Goal: Information Seeking & Learning: Learn about a topic

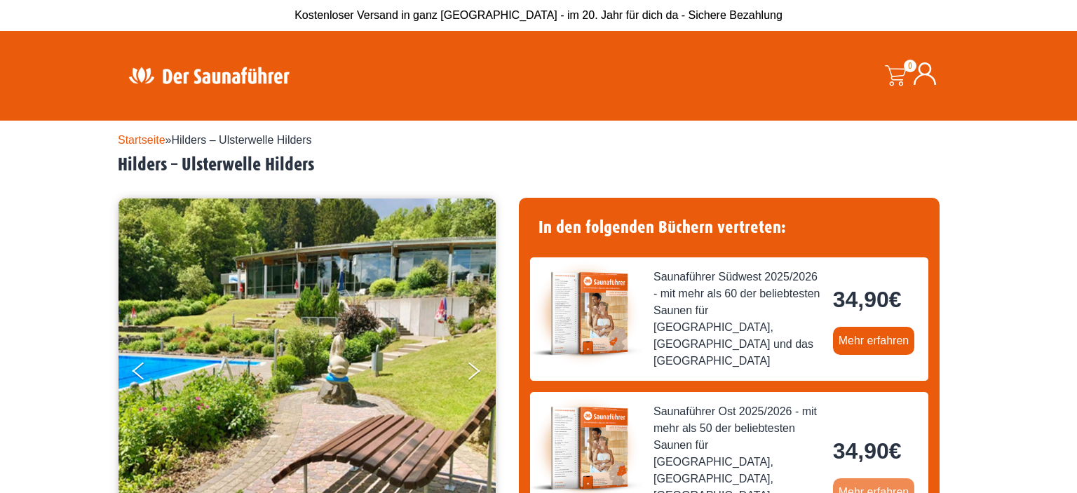
click at [861, 478] on link "Mehr erfahren" at bounding box center [874, 492] width 82 height 28
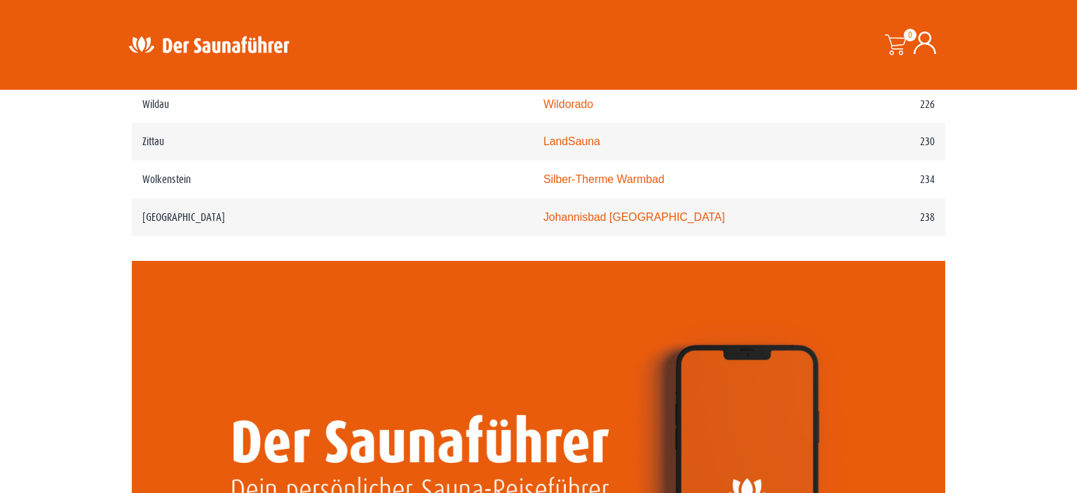
scroll to position [2341, 0]
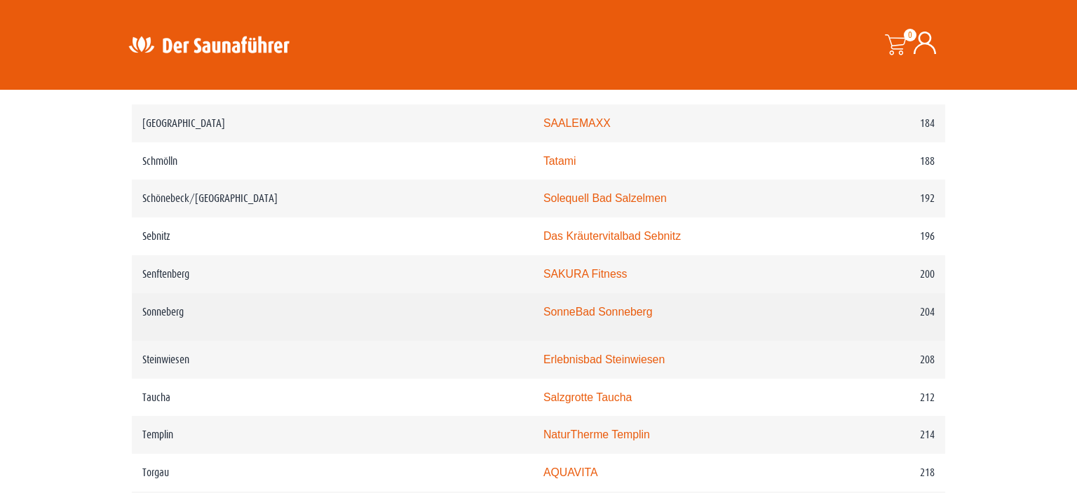
click at [543, 306] on link "SonneBad Sonneberg" at bounding box center [597, 312] width 109 height 12
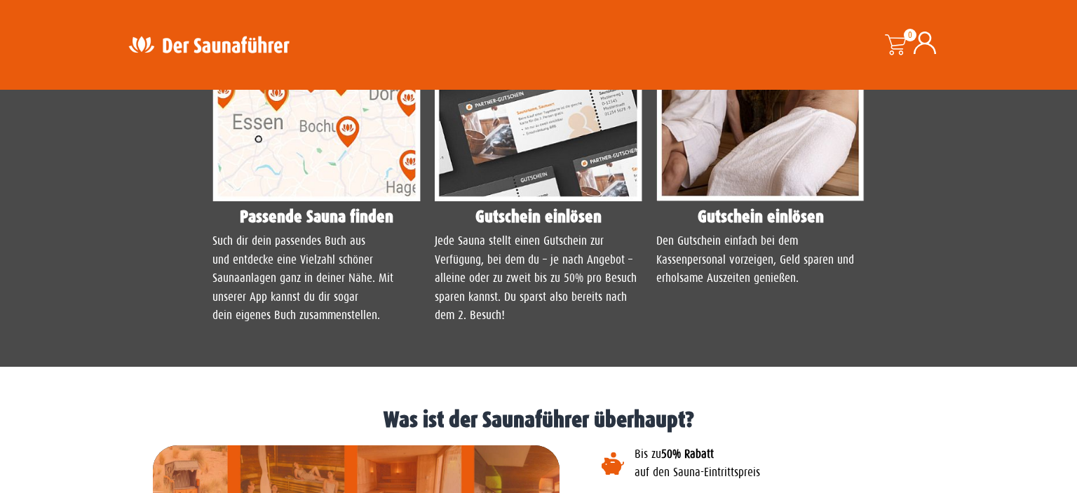
scroll to position [962, 0]
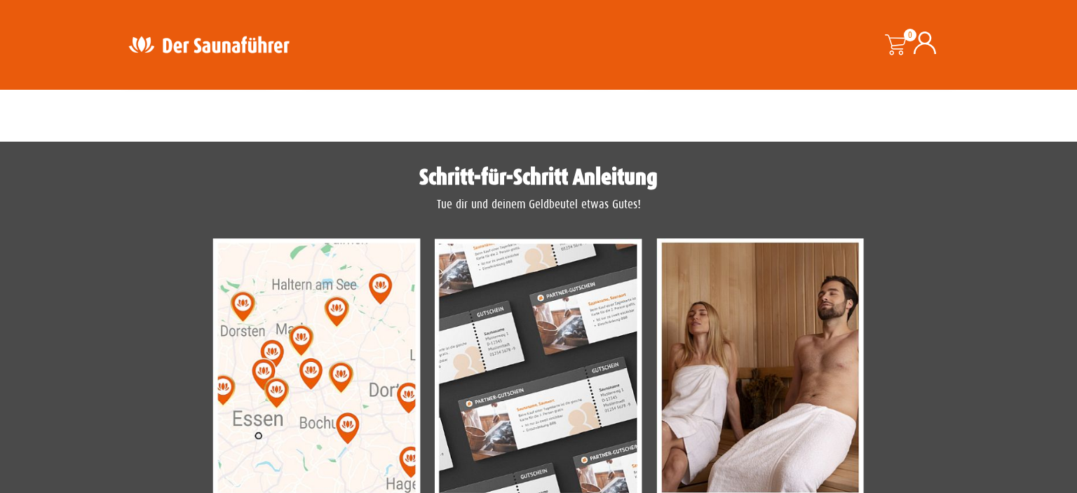
click at [345, 320] on img at bounding box center [316, 368] width 208 height 260
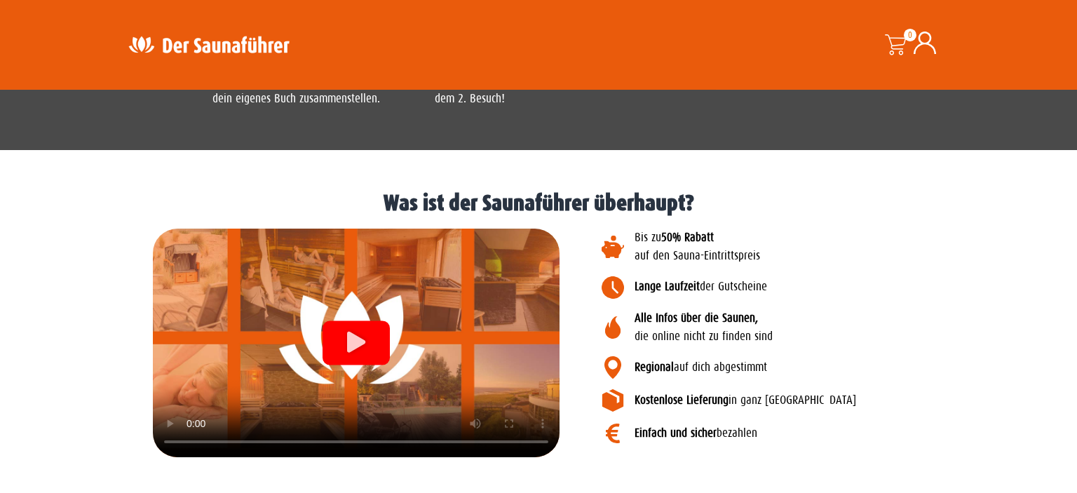
scroll to position [1464, 0]
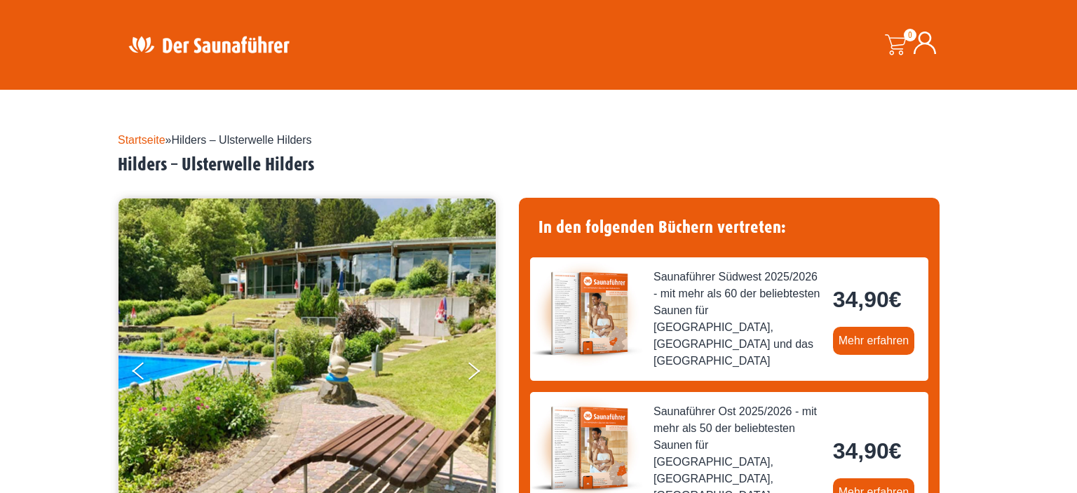
scroll to position [148, 0]
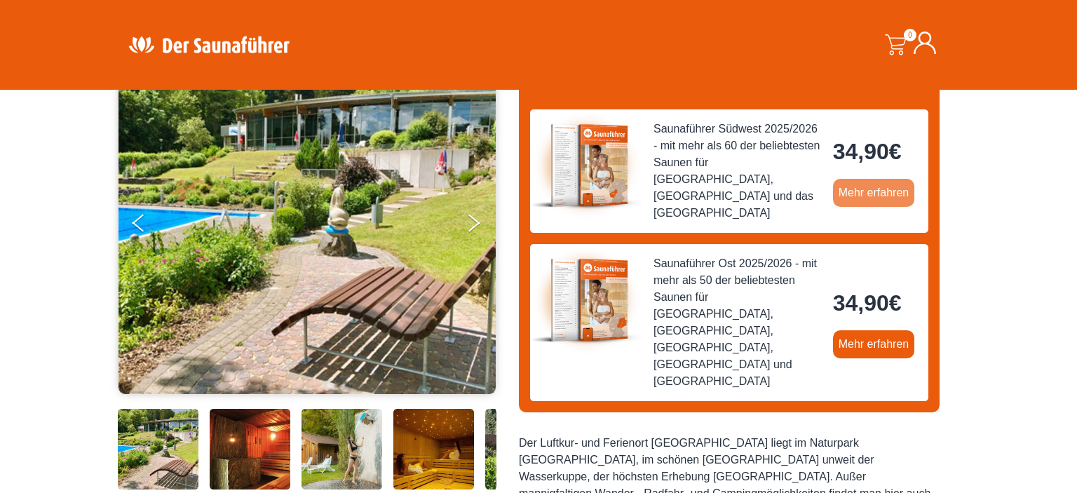
click at [851, 185] on link "Mehr erfahren" at bounding box center [874, 193] width 82 height 28
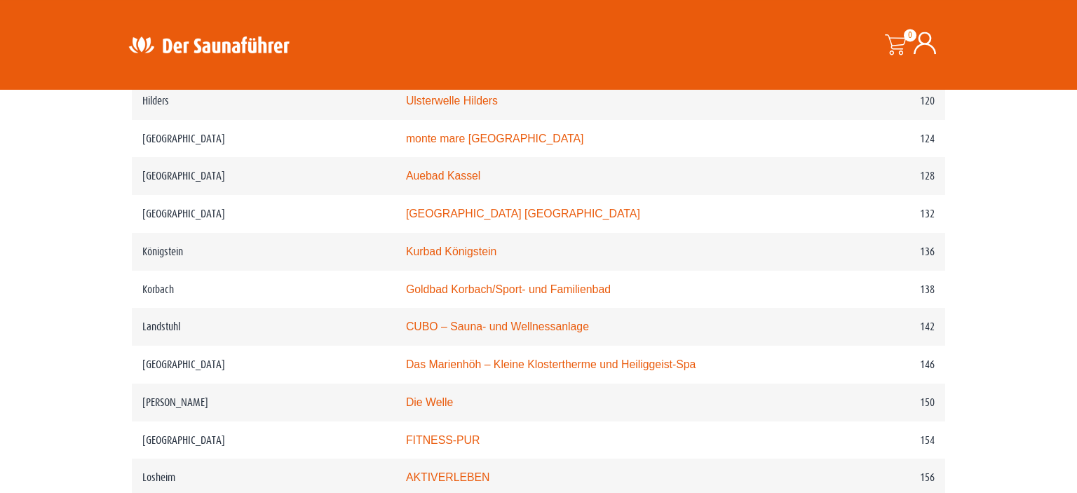
scroll to position [1776, 0]
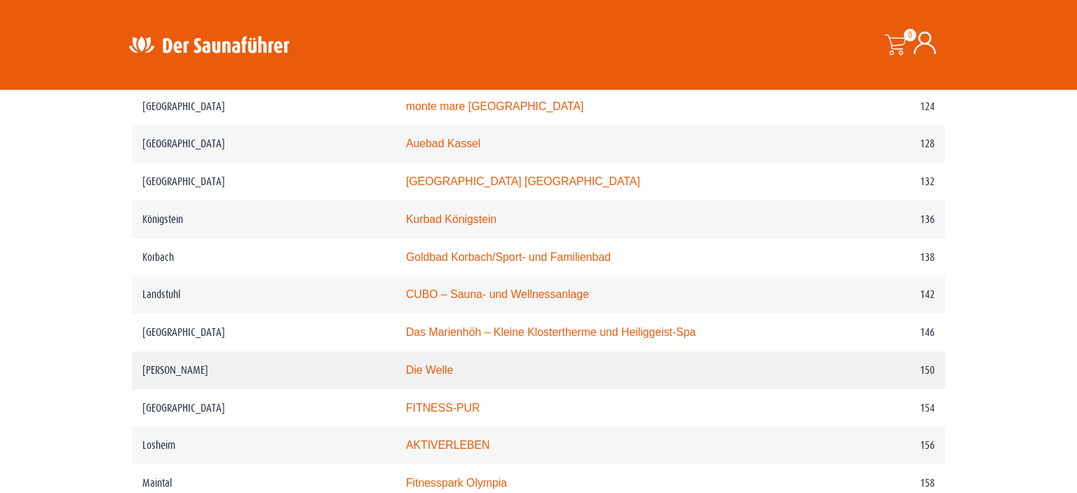
click at [406, 376] on link "Die Welle" at bounding box center [429, 370] width 47 height 12
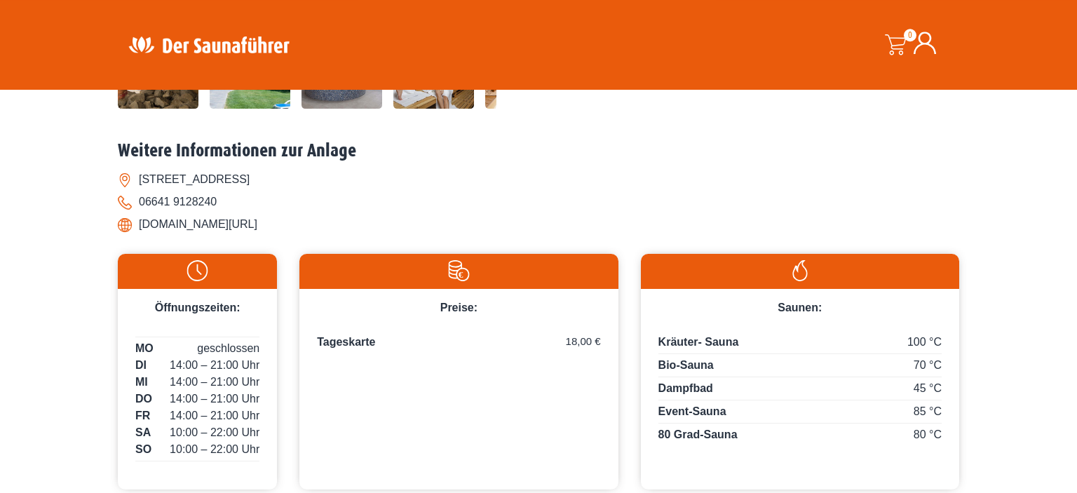
scroll to position [592, 0]
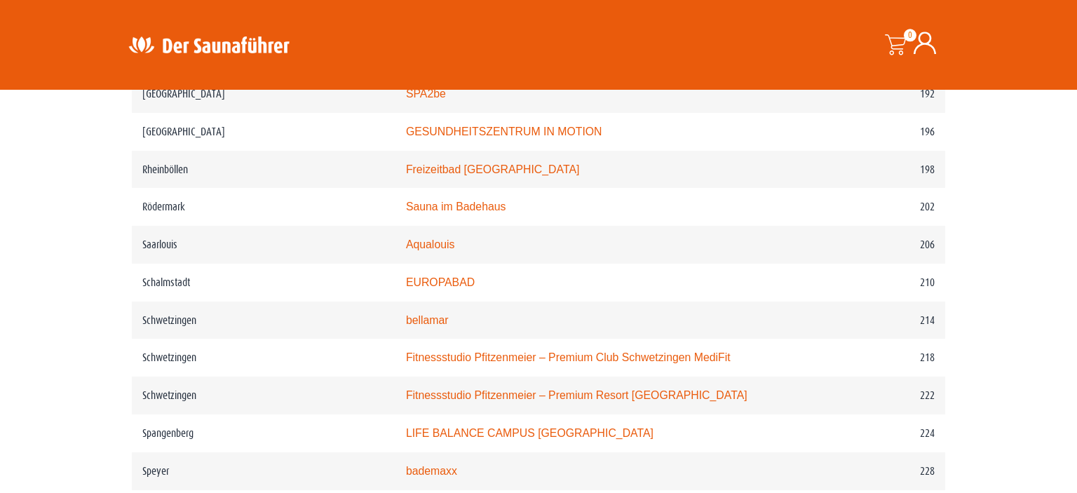
scroll to position [2368, 0]
